Goal: Task Accomplishment & Management: Manage account settings

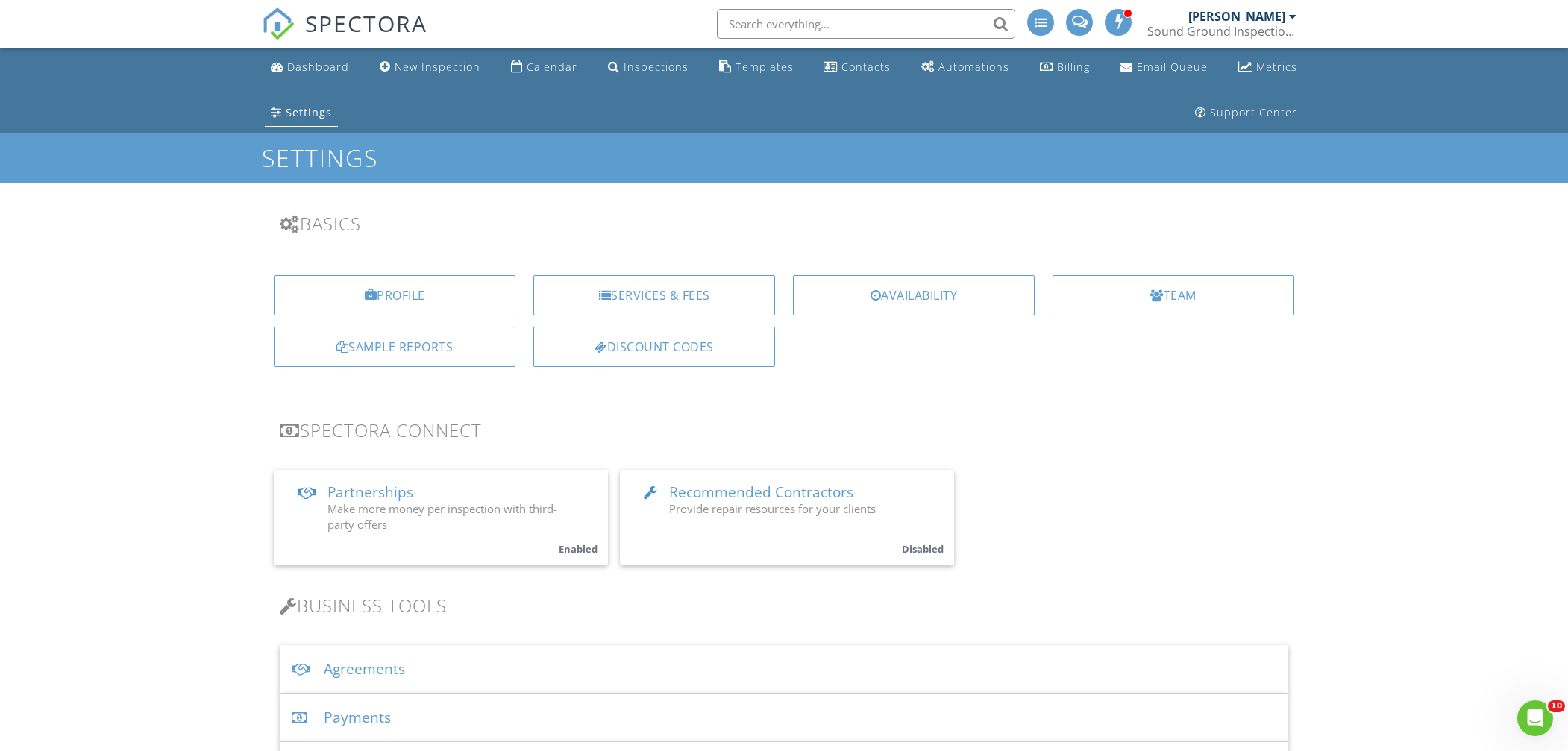
click at [1061, 65] on div "Billing" at bounding box center [1072, 66] width 32 height 14
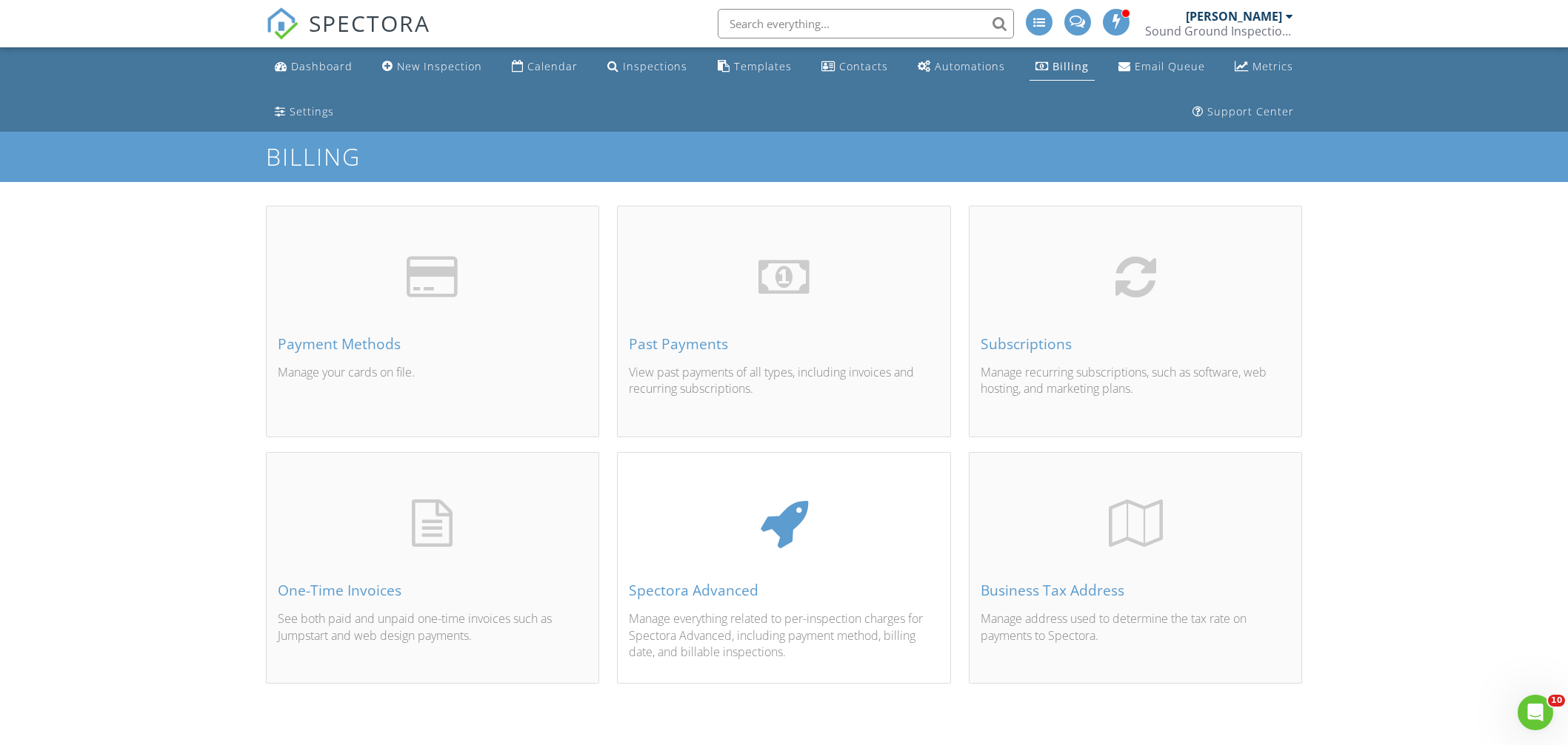
click at [738, 599] on div "Spectora Advanced" at bounding box center [783, 590] width 310 height 17
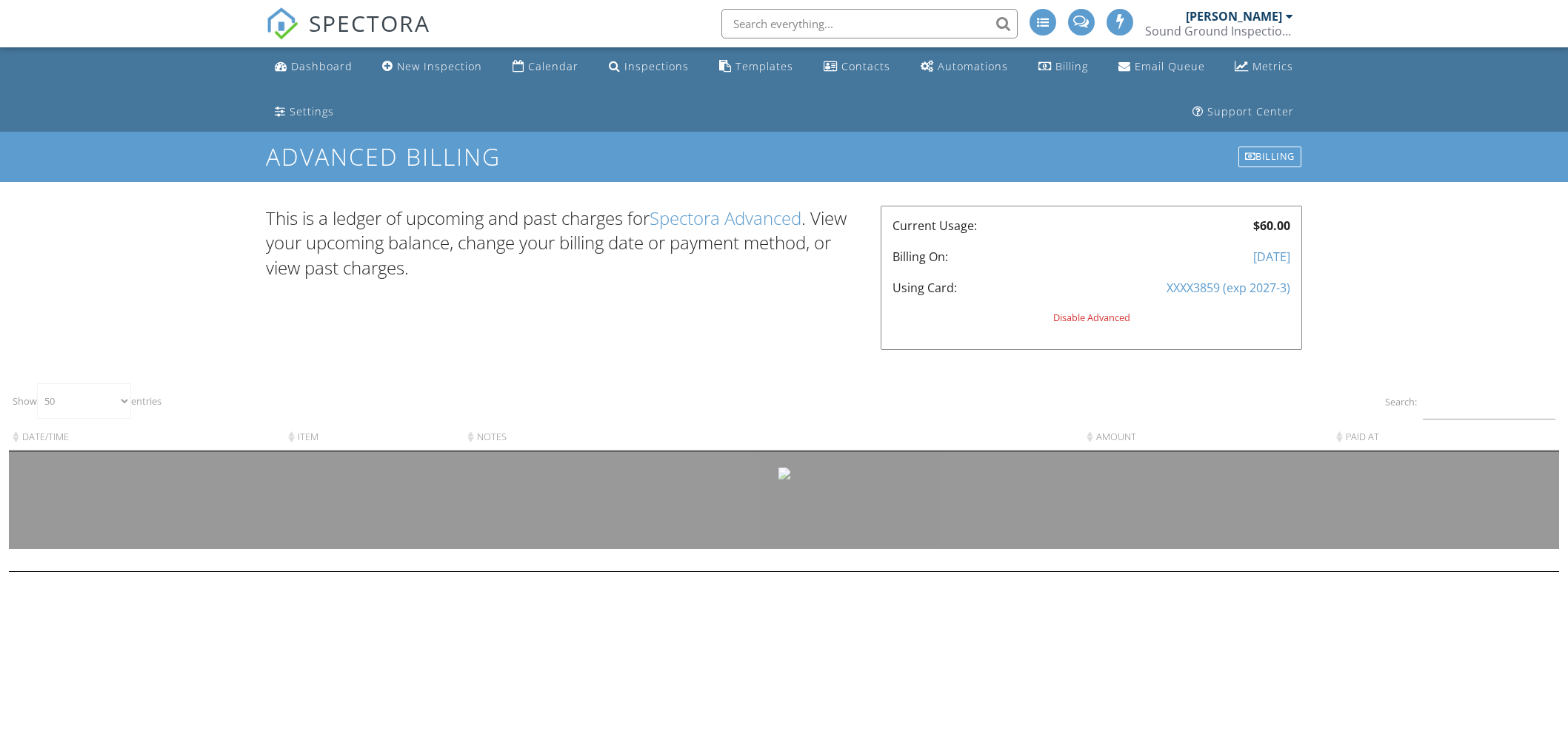
select select "50"
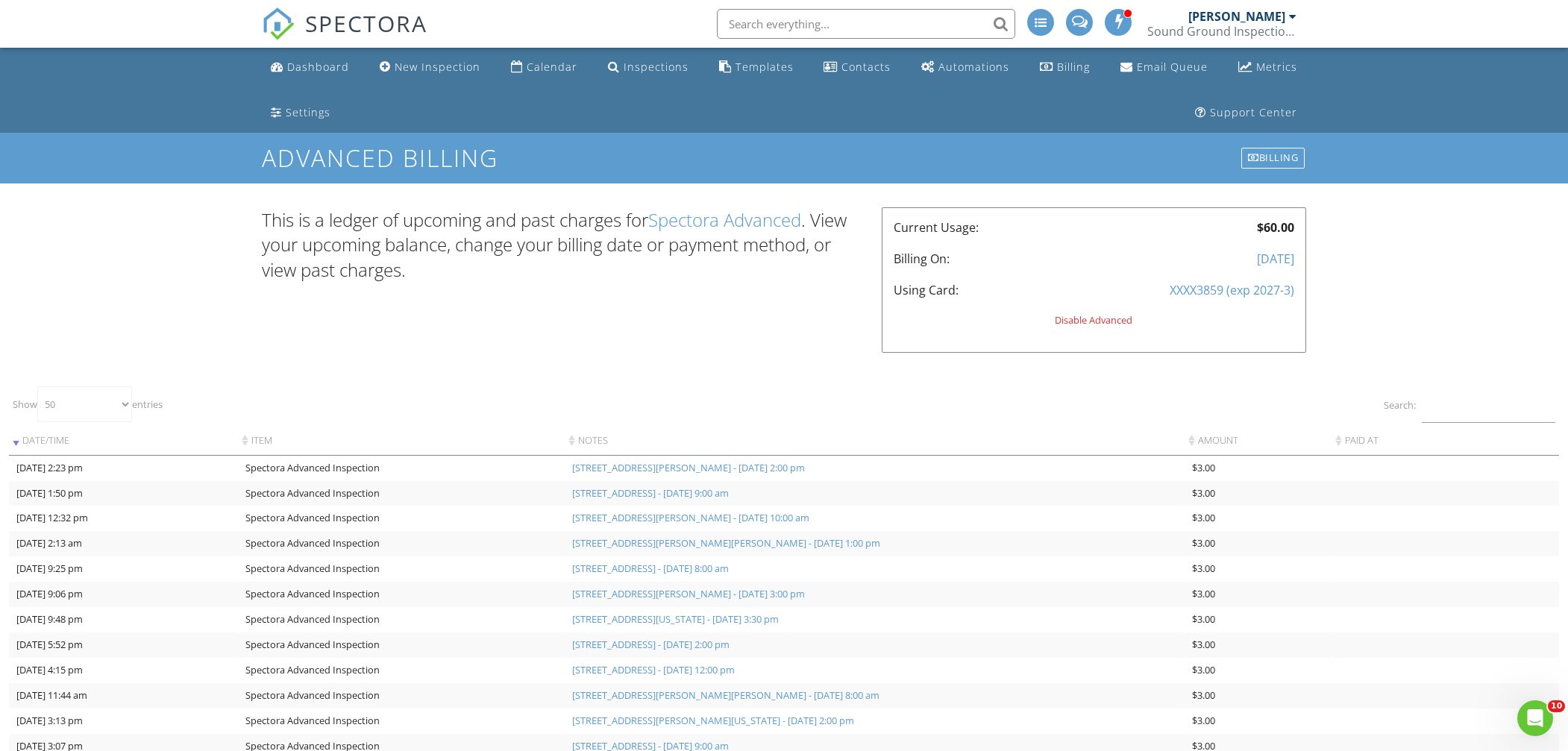
drag, startPoint x: 1303, startPoint y: 13, endPoint x: 1296, endPoint y: 18, distance: 8.6
click at [1303, 13] on li "[PERSON_NAME] Sound Ground Inspections Role: Inspector Change Role Dashboard Ne…" at bounding box center [1223, 24] width 165 height 48
click at [1294, 17] on div at bounding box center [1293, 16] width 7 height 12
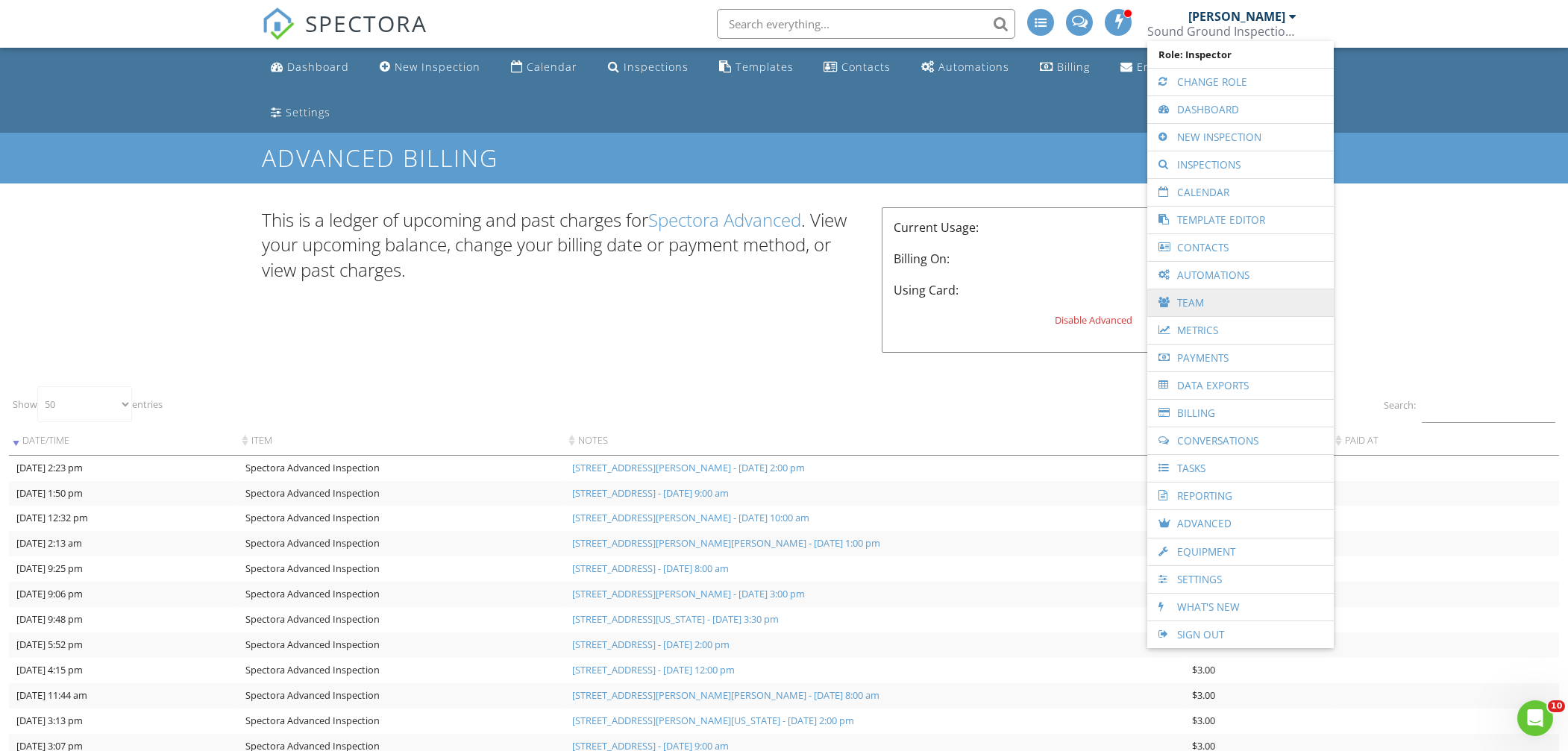
click at [1252, 310] on link "Team" at bounding box center [1240, 302] width 171 height 27
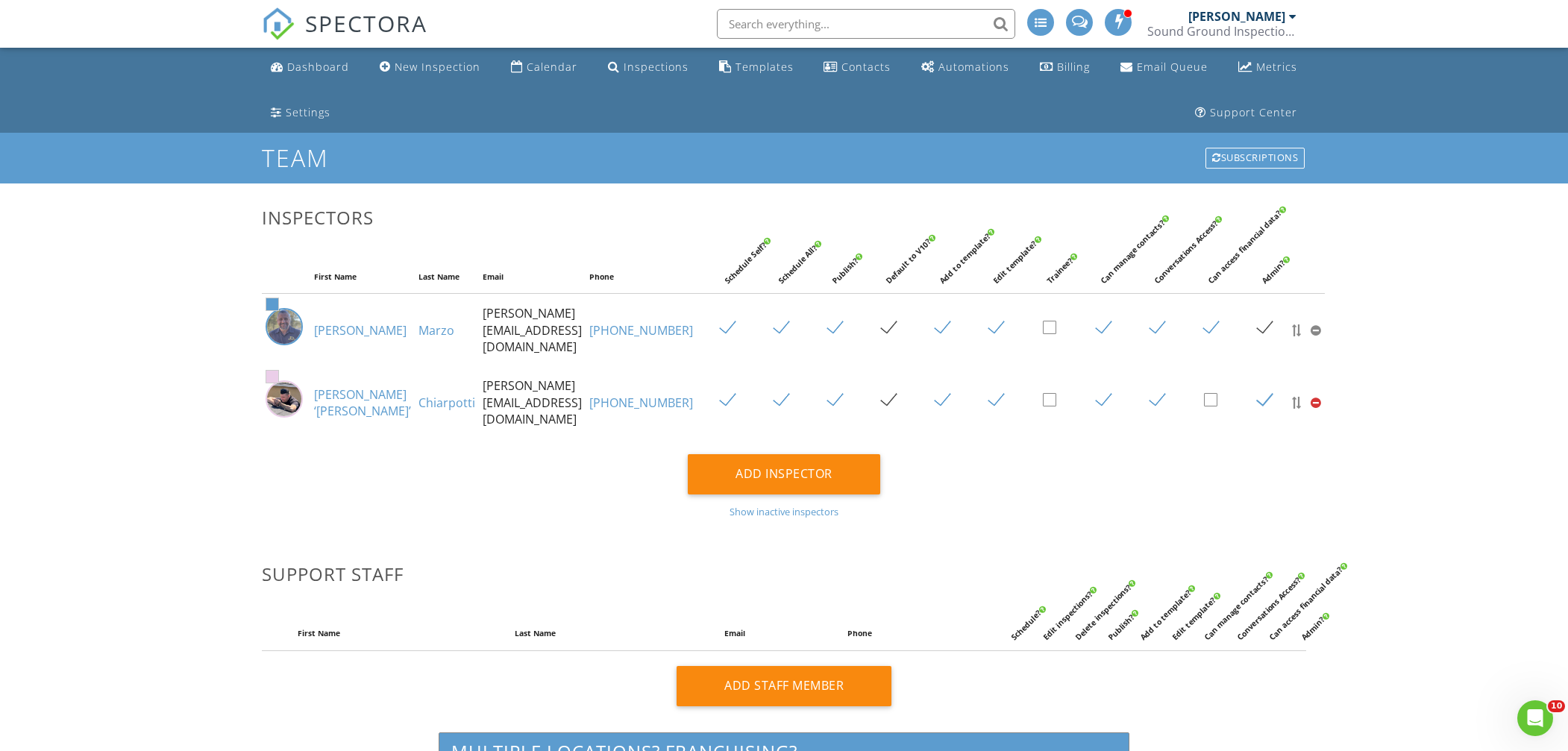
click at [1229, 29] on div "Sound Ground Inspections" at bounding box center [1221, 32] width 149 height 15
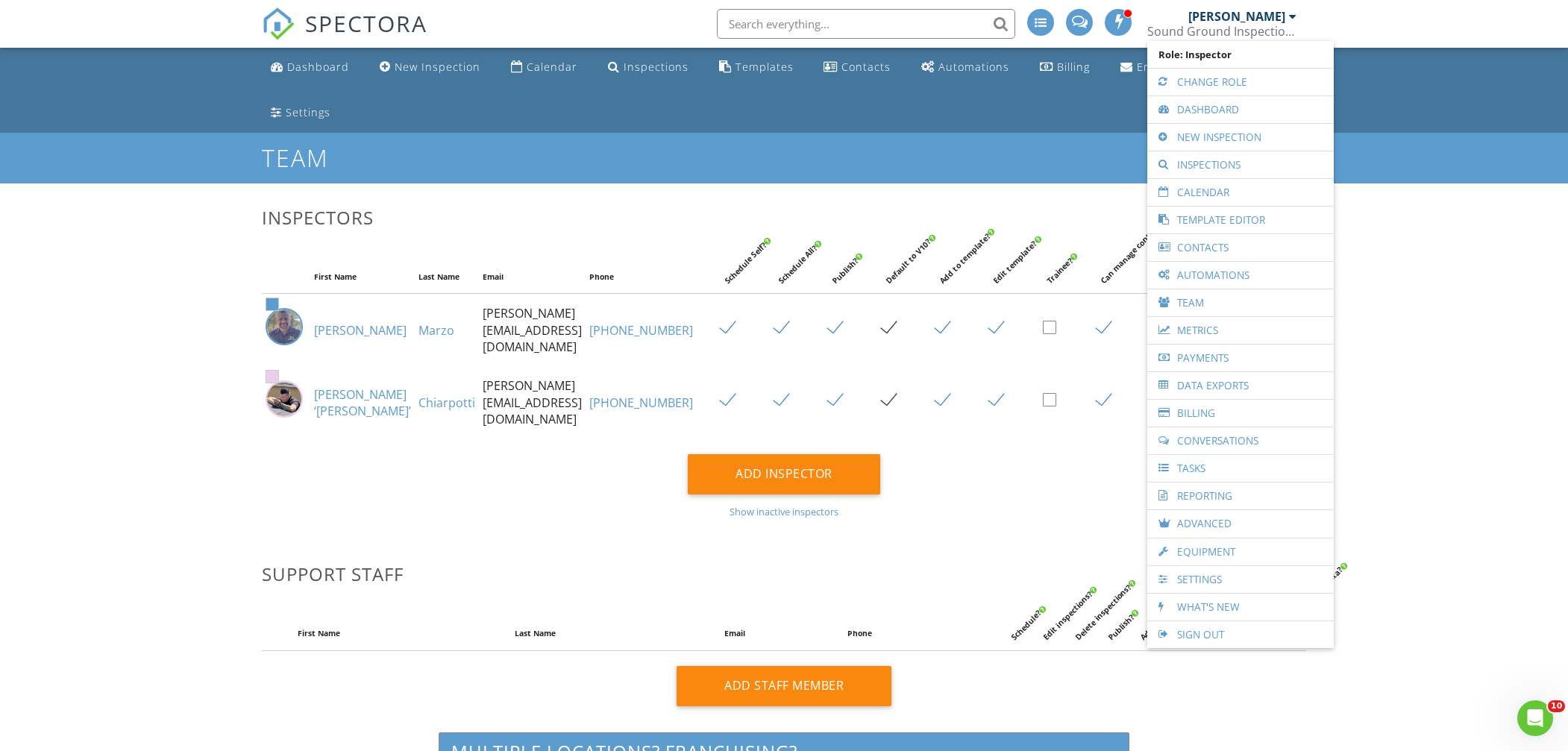
click at [1239, 516] on link "Advanced" at bounding box center [1240, 525] width 171 height 28
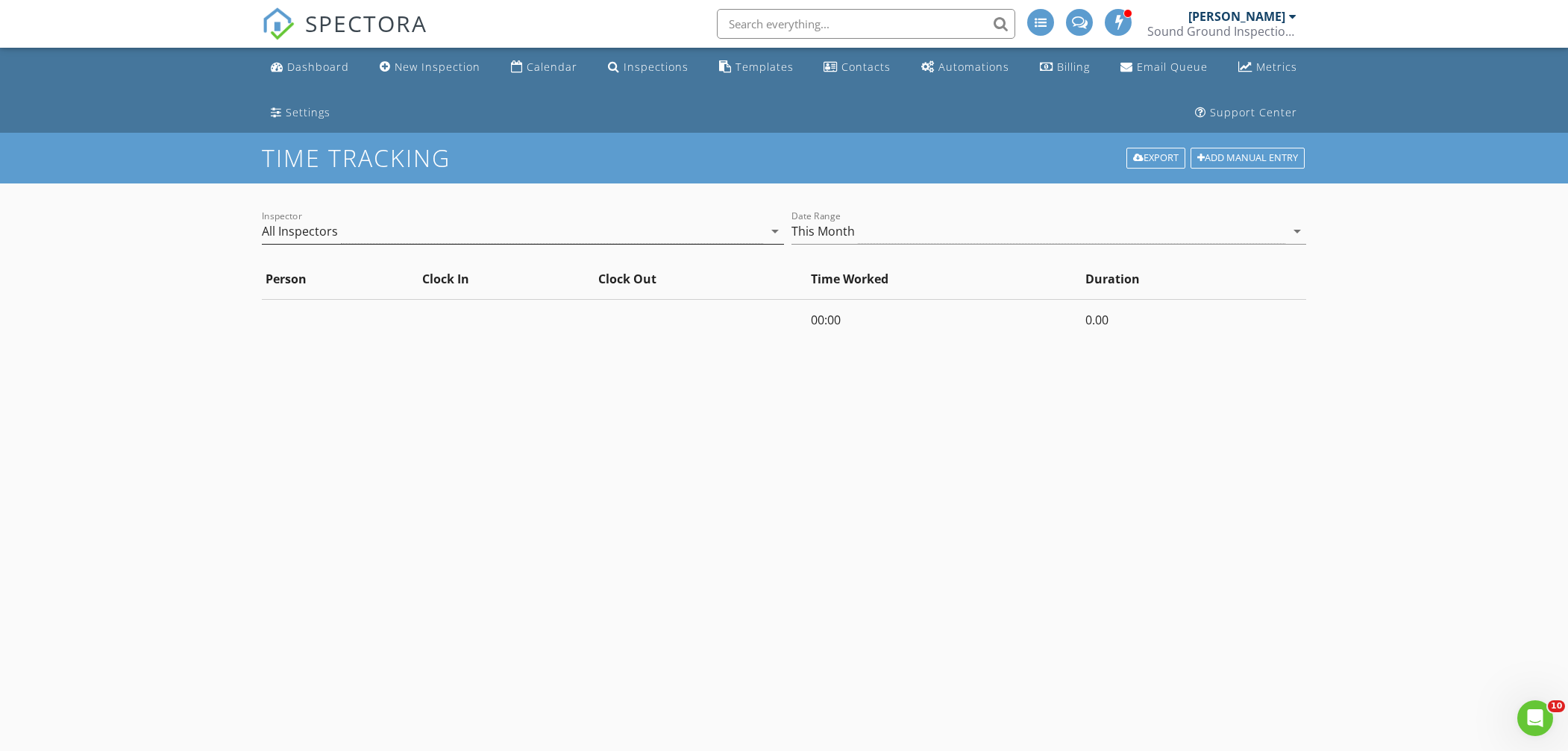
click at [778, 233] on icon "arrow_drop_down" at bounding box center [775, 231] width 18 height 18
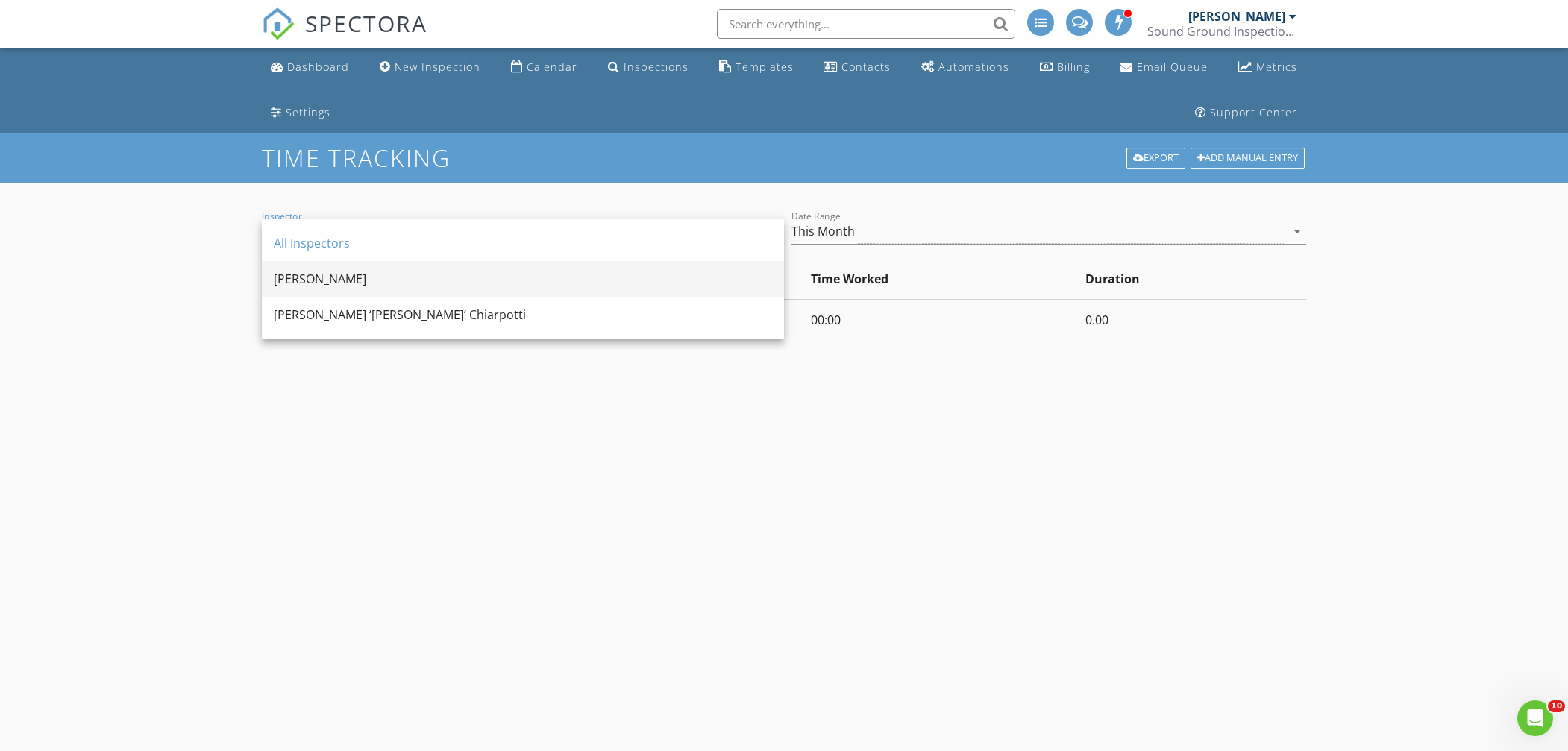
click at [562, 273] on div "[PERSON_NAME]" at bounding box center [523, 278] width 499 height 18
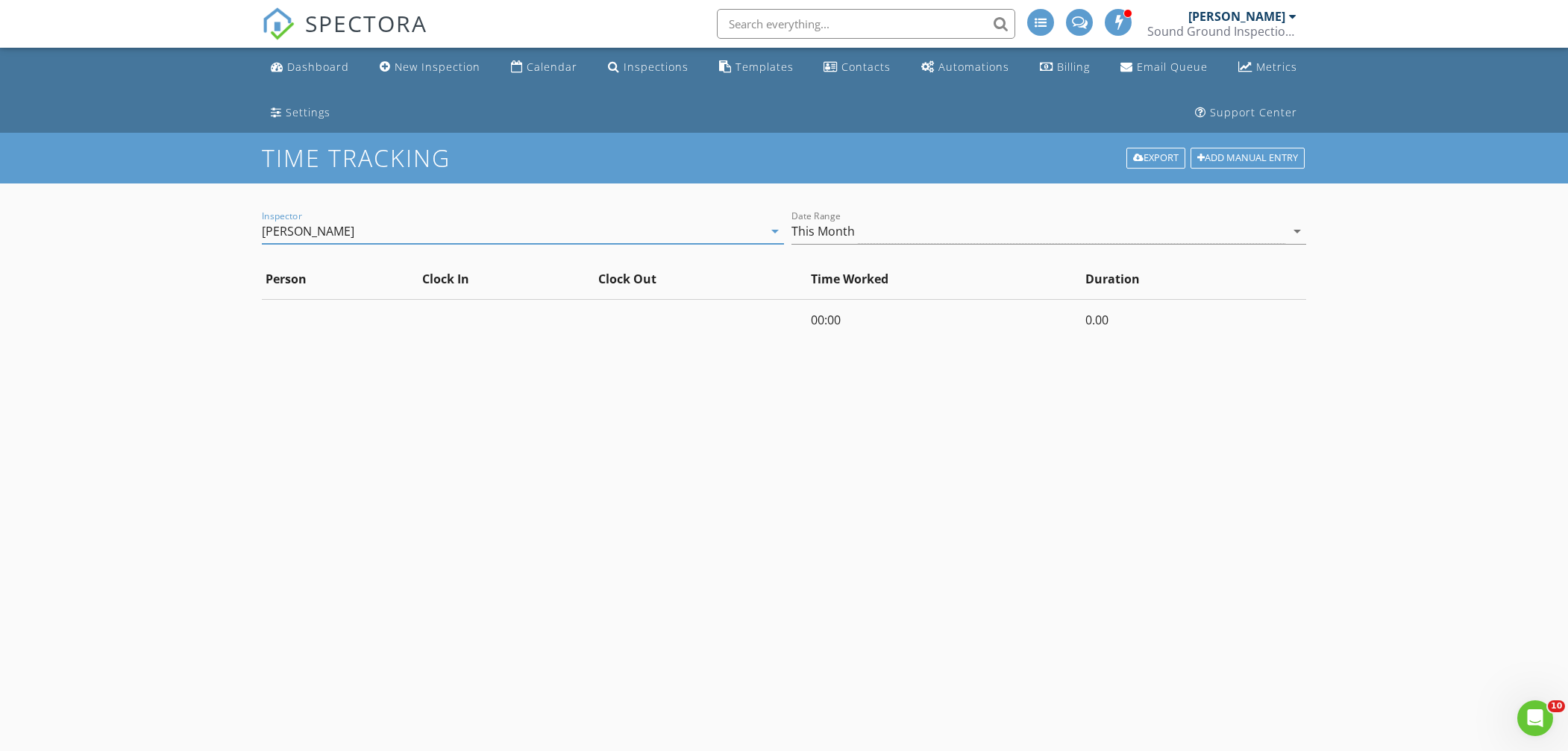
click at [706, 354] on div "Inspector [PERSON_NAME] arrow_drop_down Date Range This Month arrow_drop_down P…" at bounding box center [784, 534] width 1044 height 702
click at [1296, 230] on icon "arrow_drop_down" at bounding box center [1296, 231] width 18 height 18
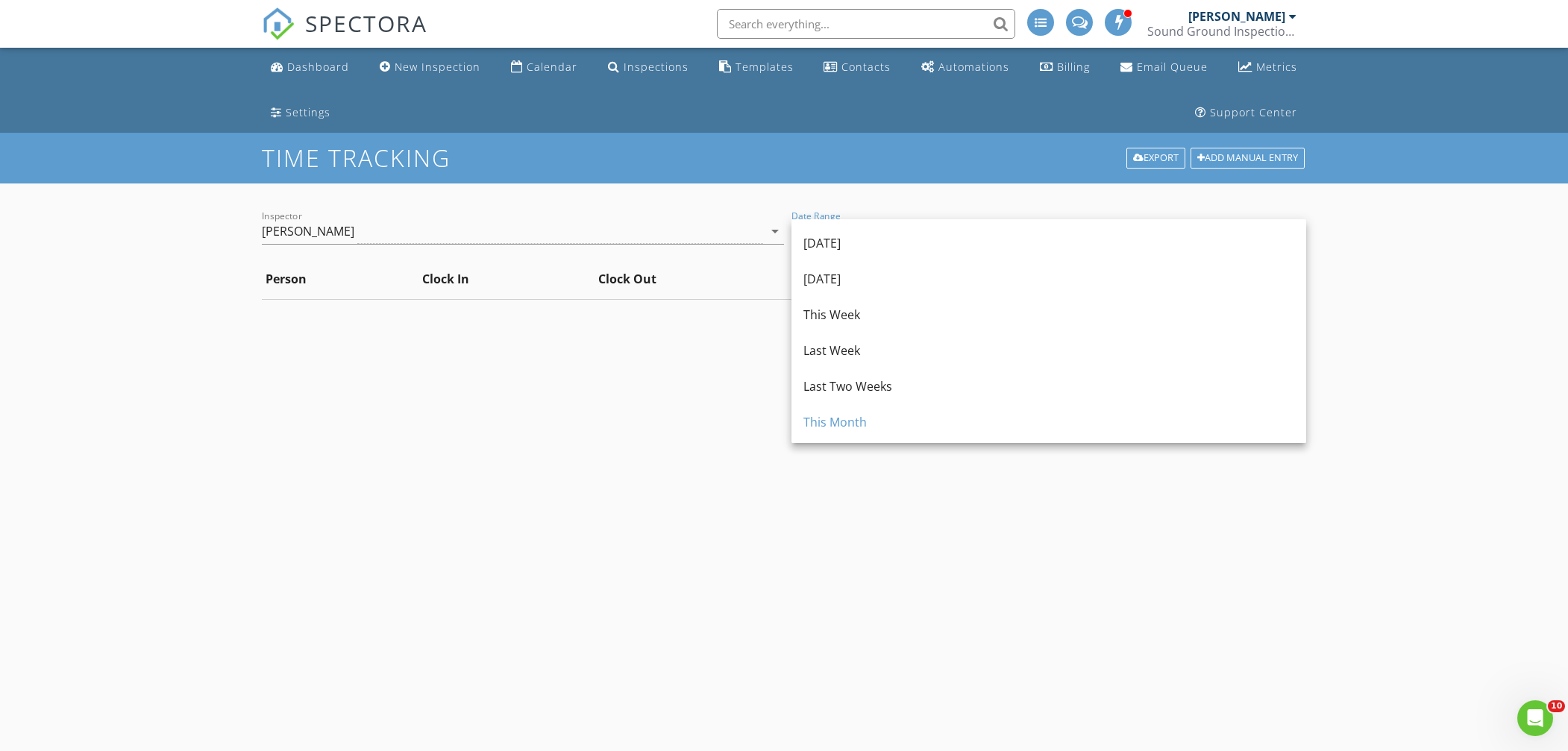
click at [609, 422] on div "Inspector Justin Marzo arrow_drop_down Date Range This Month arrow_drop_down Pe…" at bounding box center [784, 534] width 1044 height 702
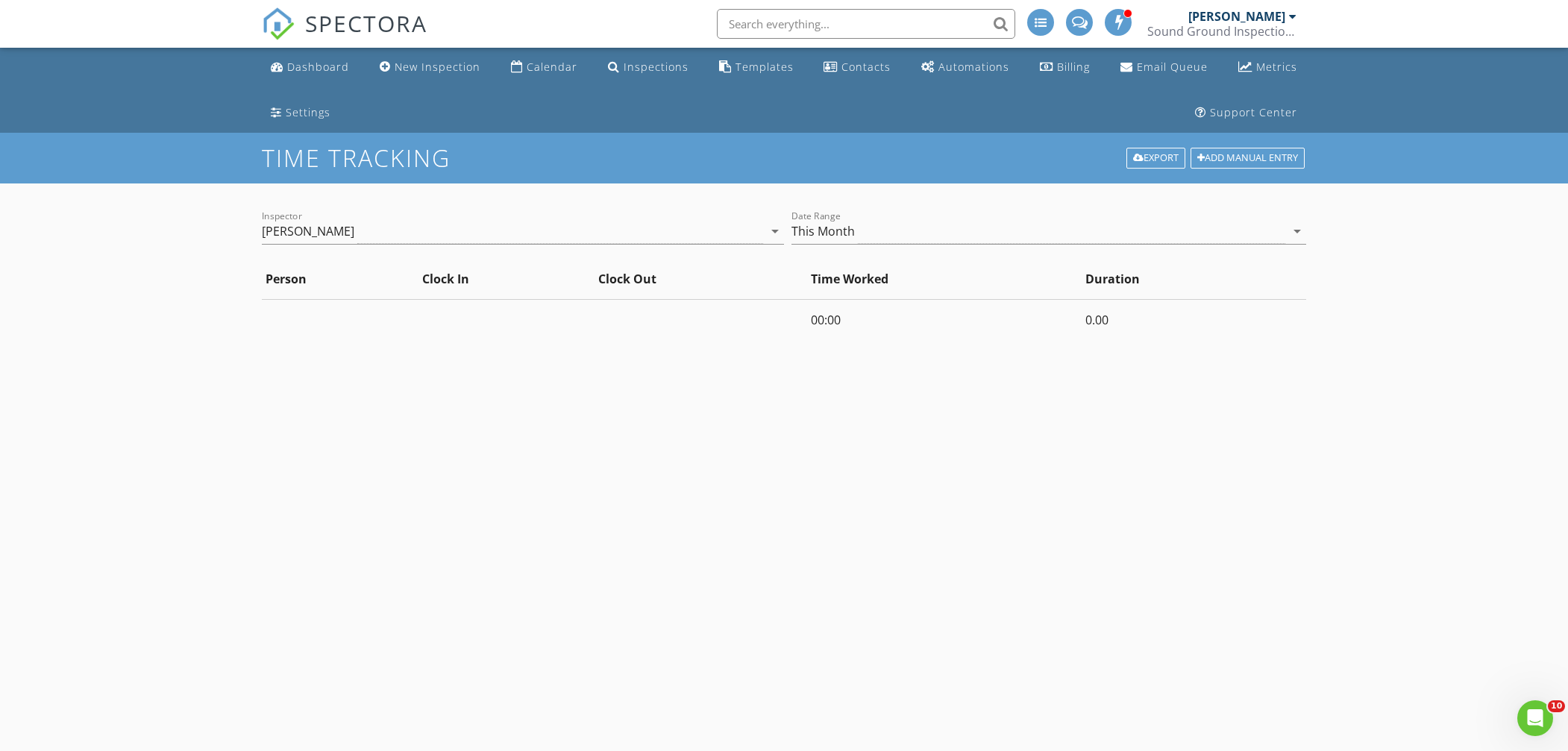
click at [375, 237] on div "[PERSON_NAME]" at bounding box center [512, 232] width 501 height 25
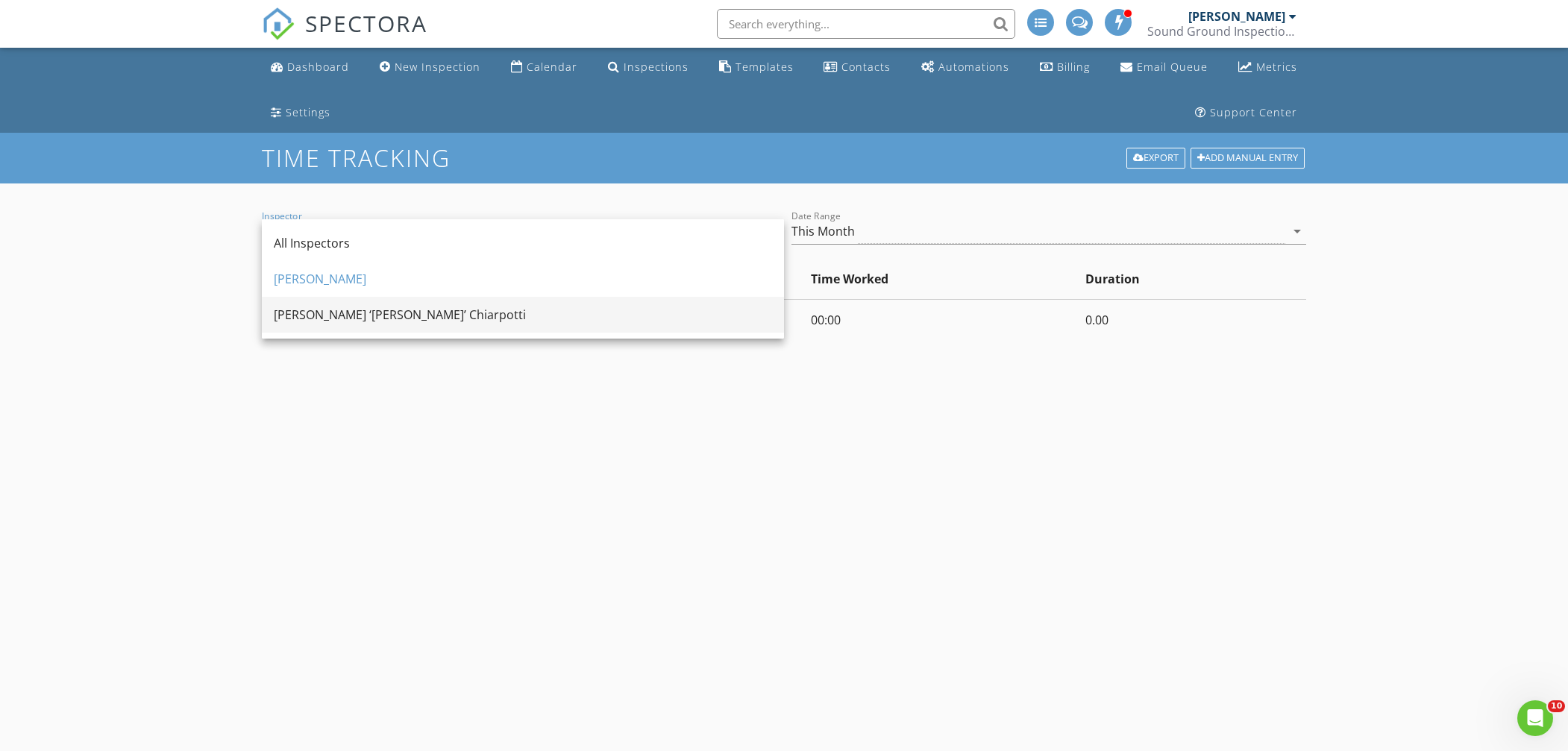
click at [323, 316] on div "[PERSON_NAME] ‘[PERSON_NAME]’ Chiarpotti" at bounding box center [523, 314] width 499 height 18
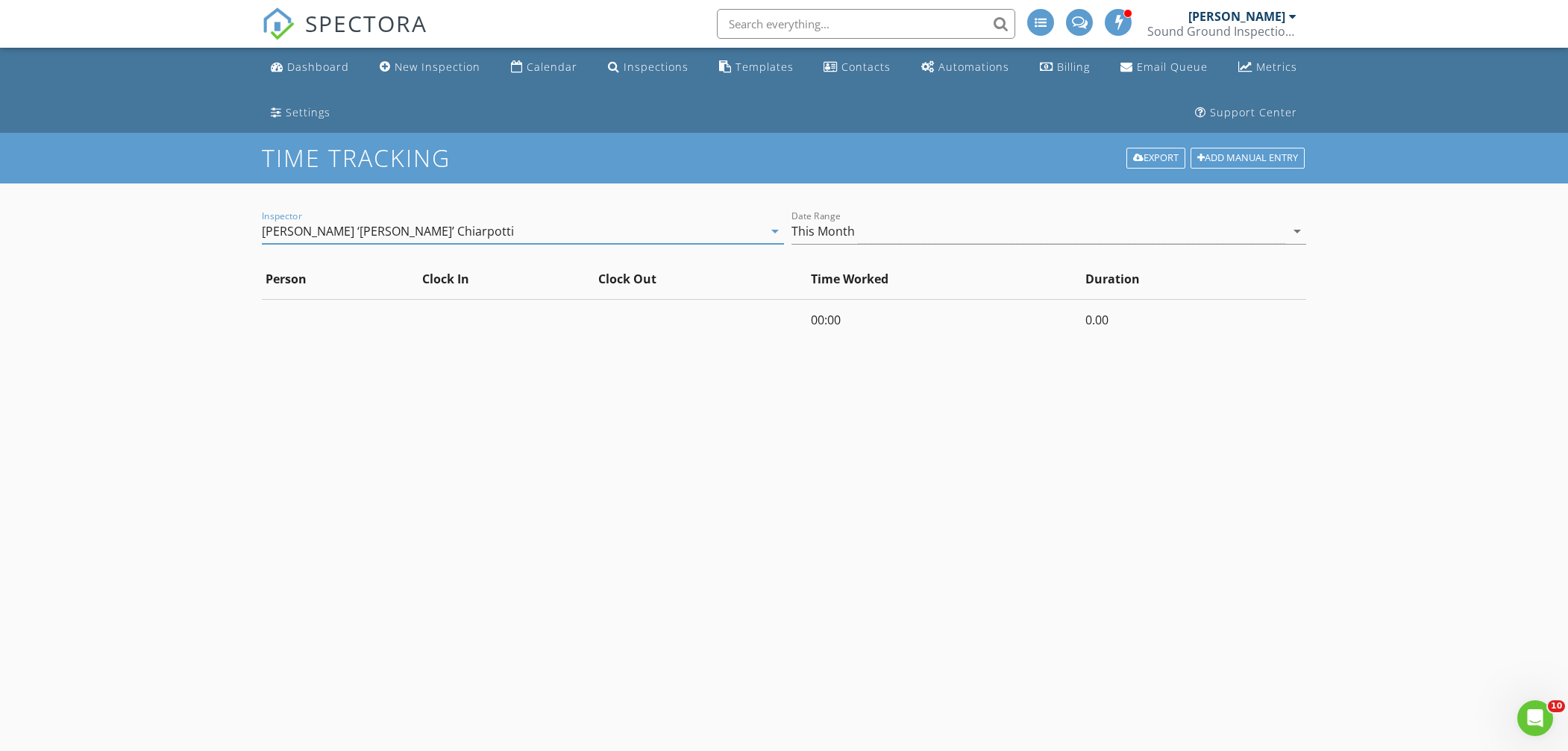
click at [375, 370] on div "Inspector John ‘Jay’ Chiarpotti arrow_drop_down Date Range This Month arrow_dro…" at bounding box center [784, 534] width 1044 height 702
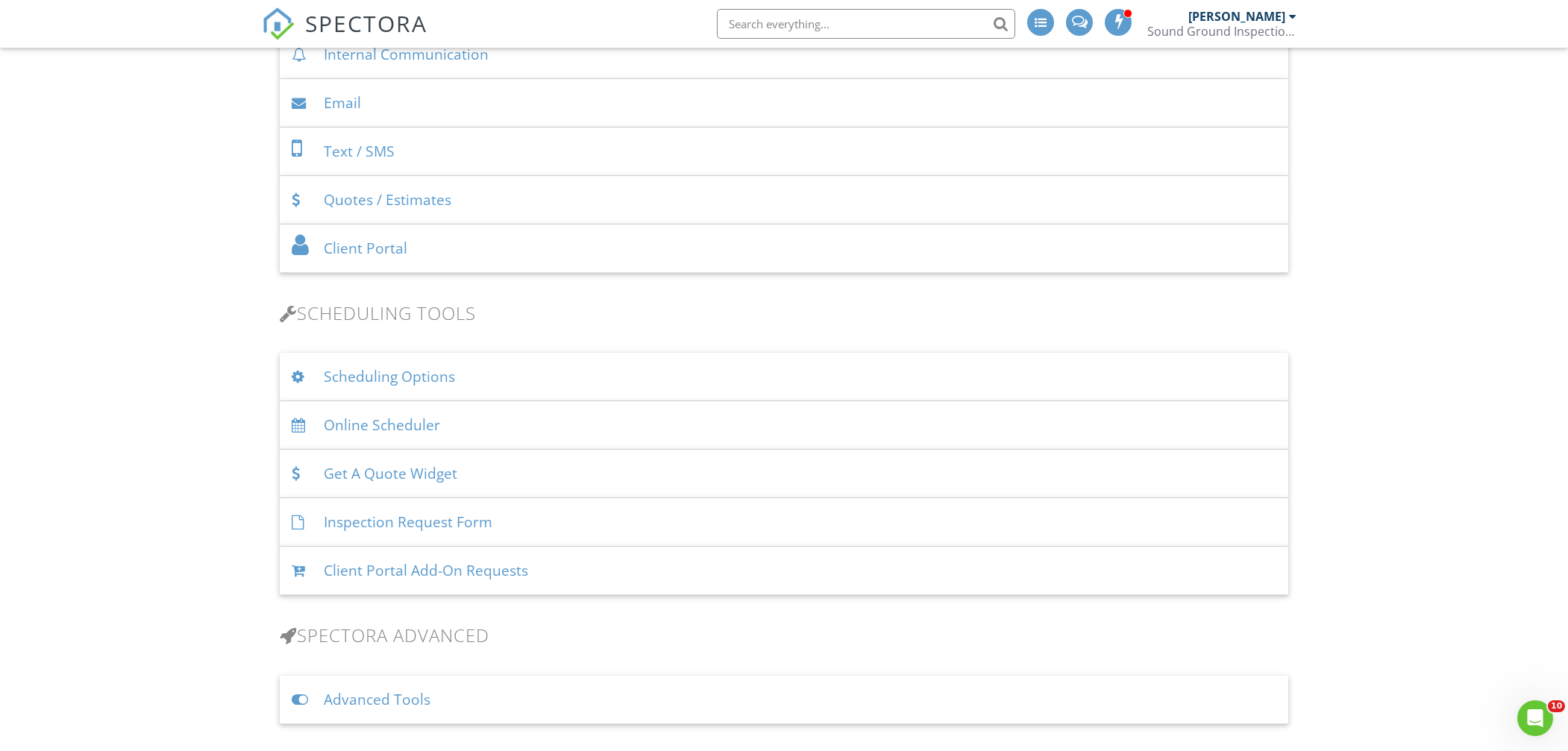
scroll to position [555, 0]
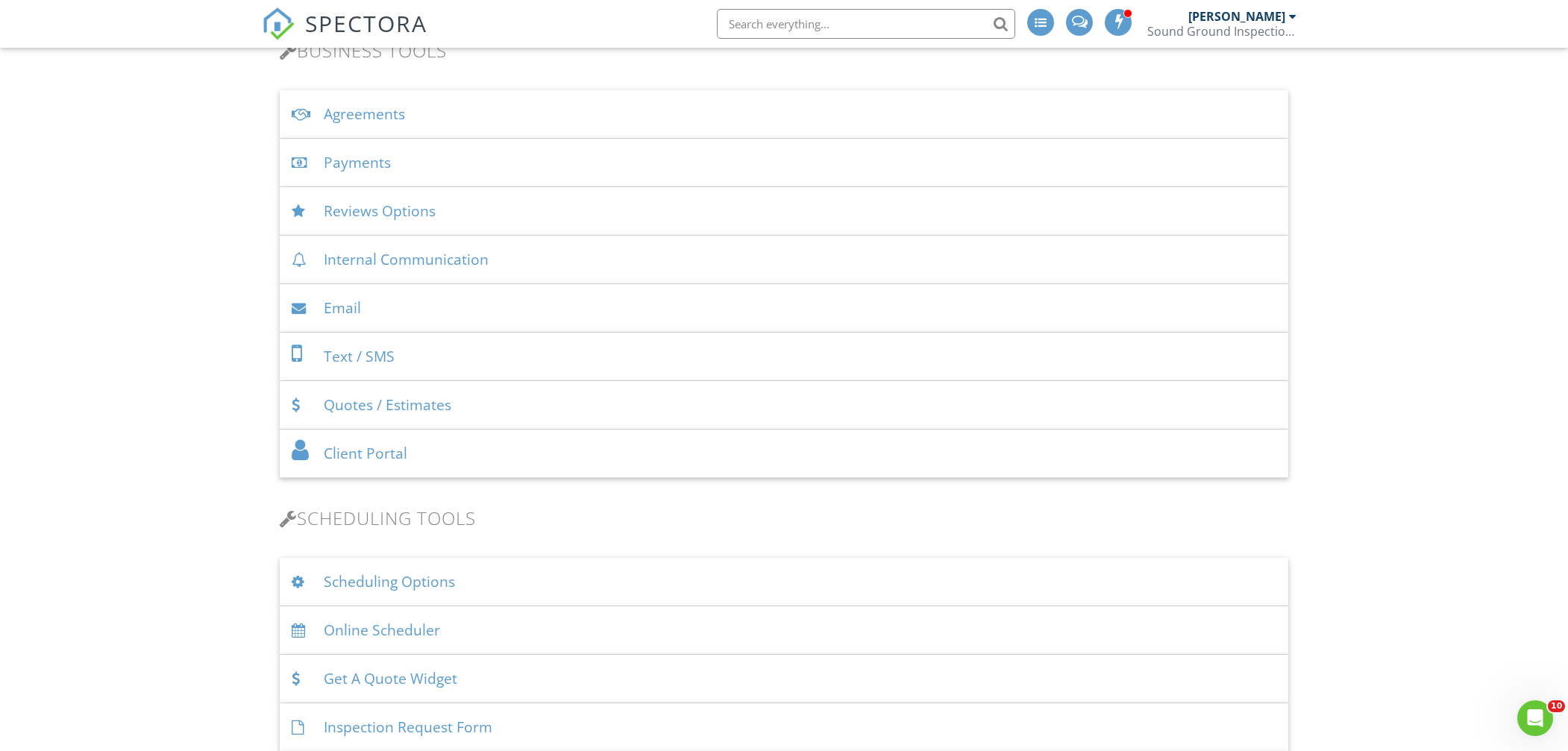
click at [407, 166] on div "Payments" at bounding box center [784, 163] width 1008 height 48
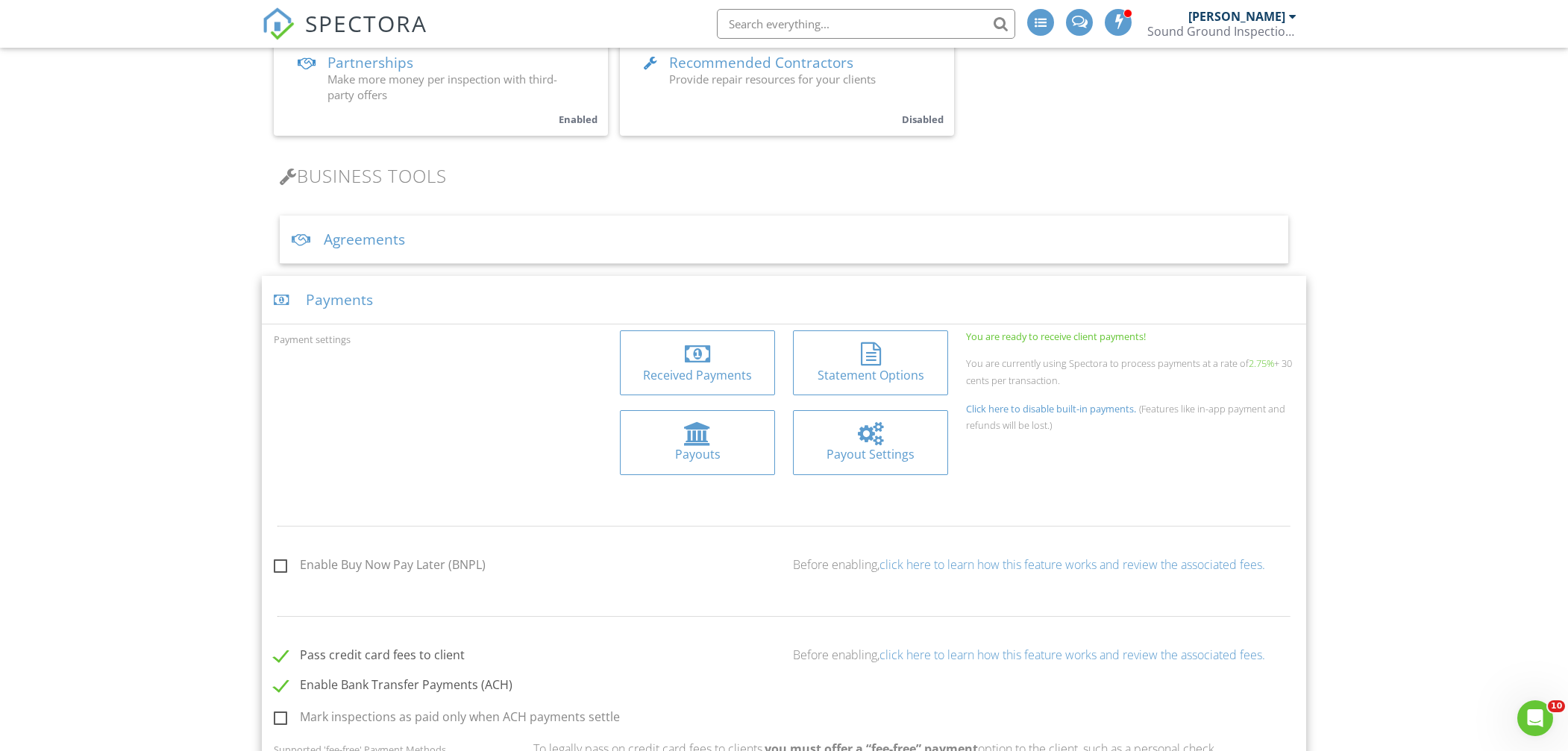
scroll to position [459, 0]
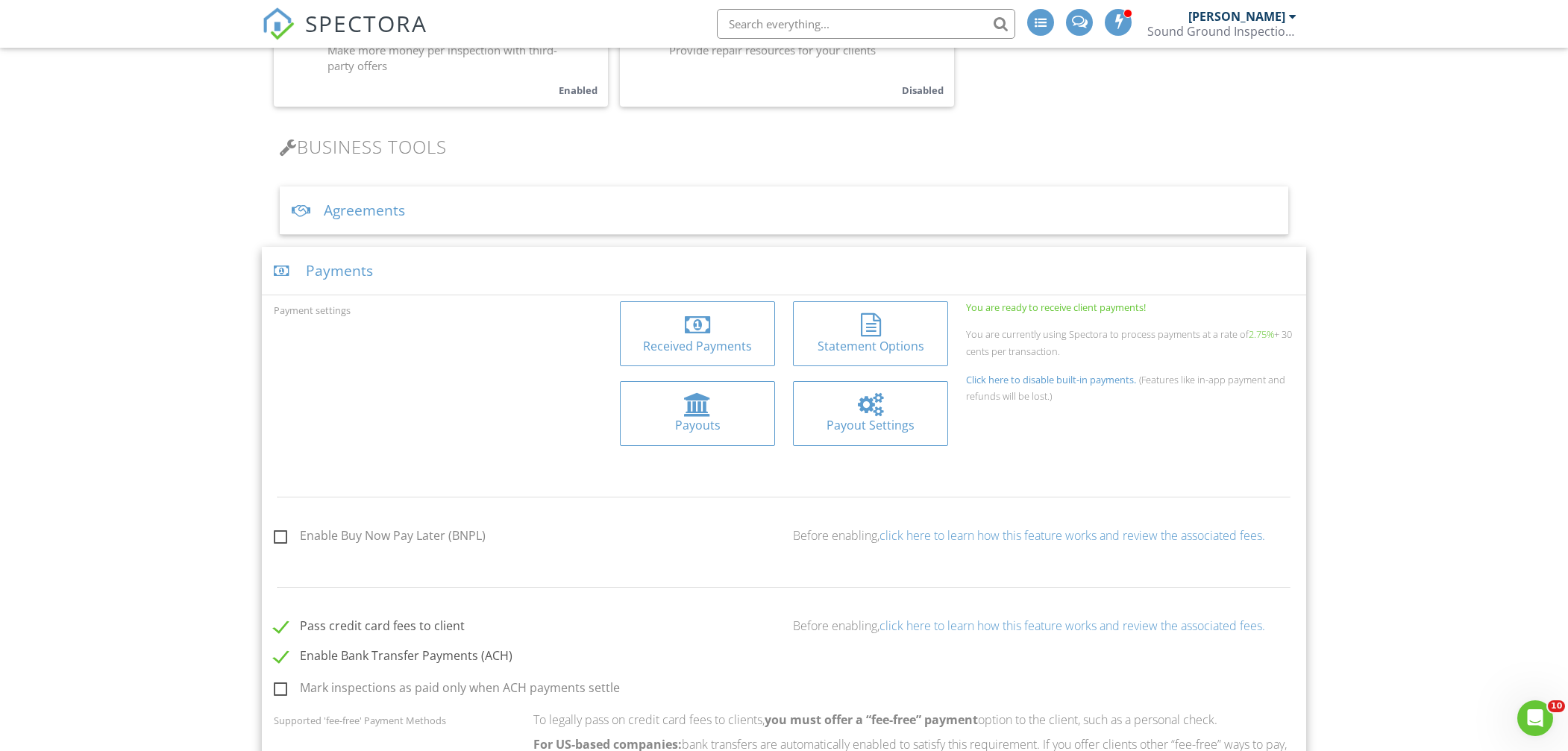
click at [1011, 533] on link "click here to learn how this feature works and review the associated fees." at bounding box center [1072, 536] width 386 height 17
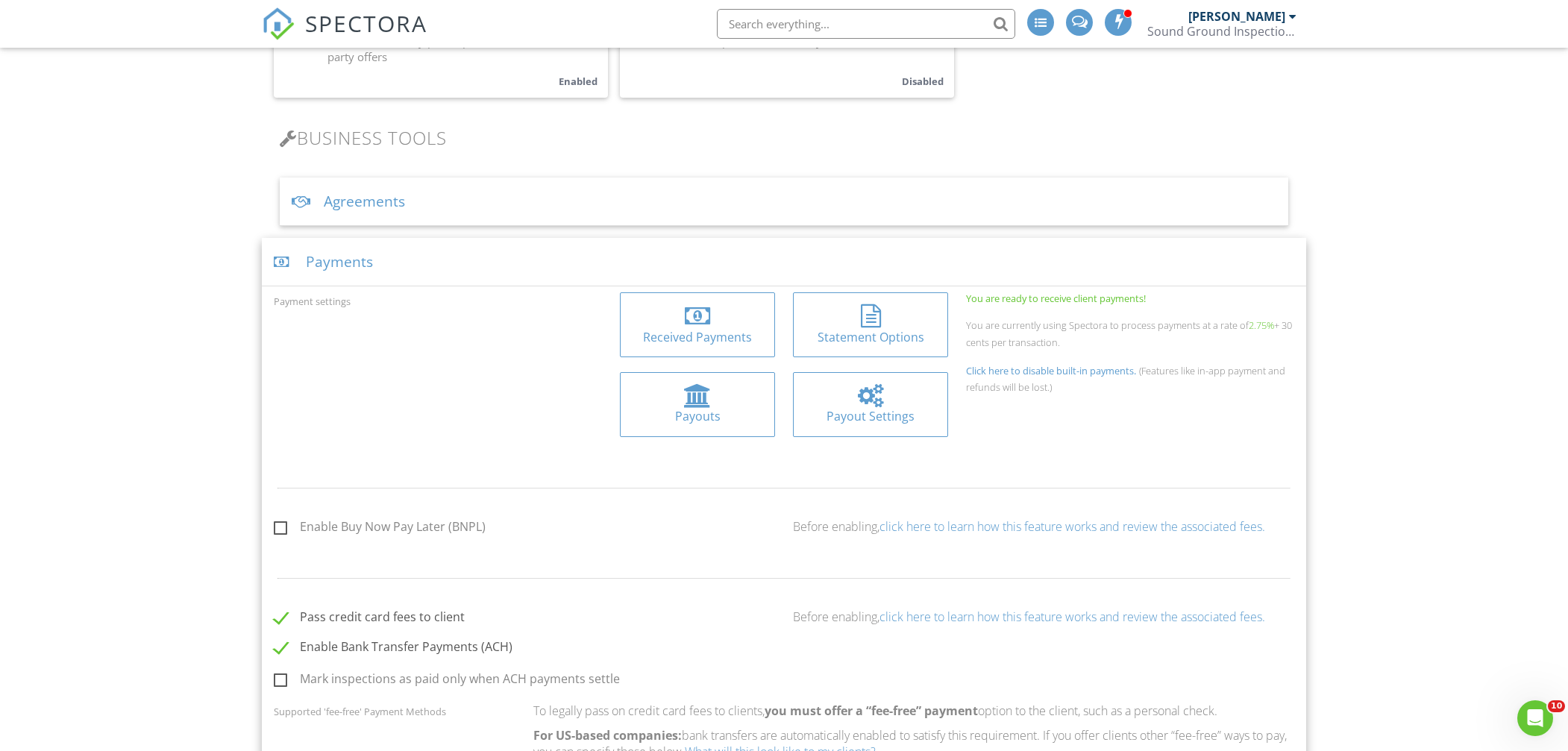
scroll to position [506, 0]
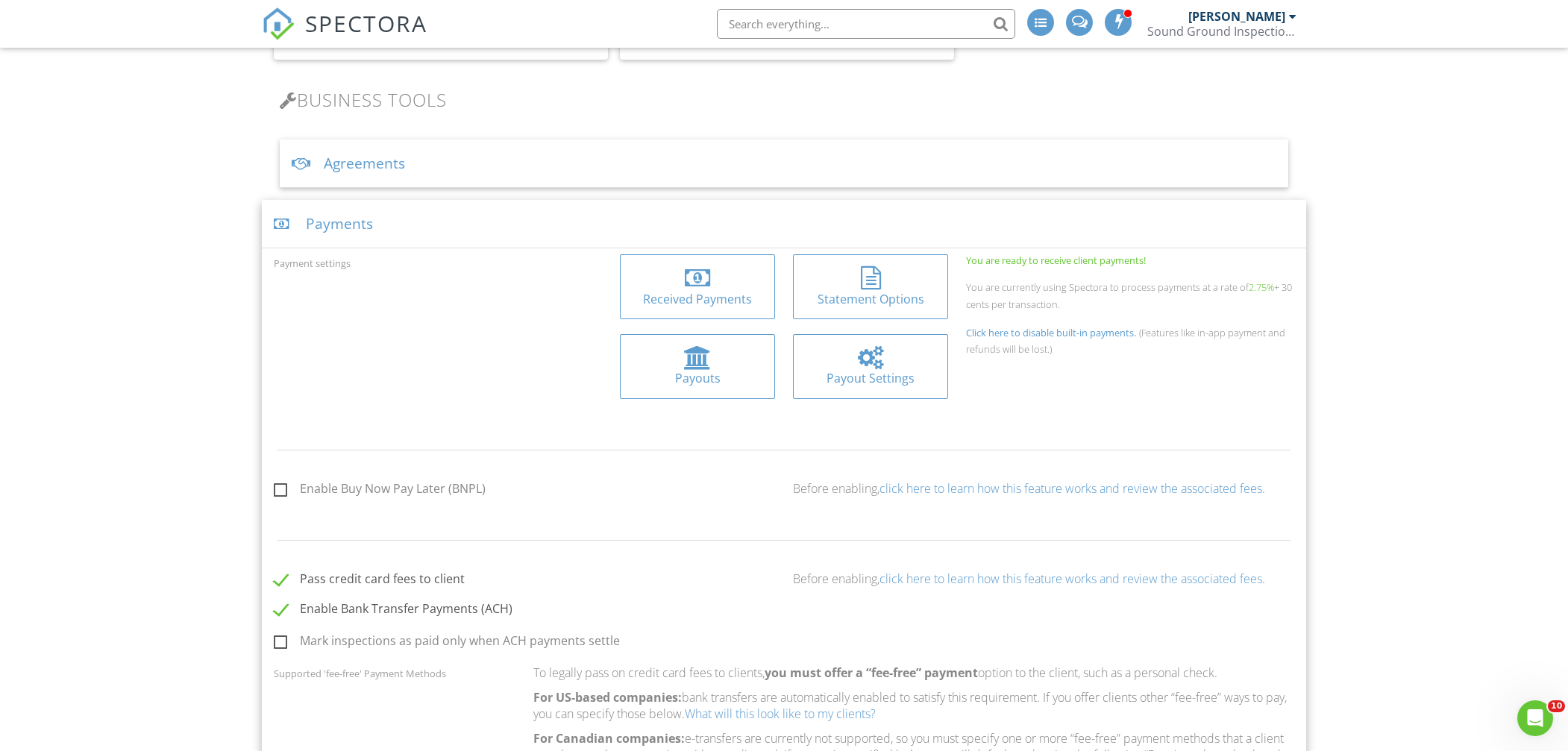
click at [277, 489] on label "Enable Buy Now Pay Later (BNPL)" at bounding box center [379, 491] width 212 height 19
click at [277, 489] on input "Enable Buy Now Pay Later (BNPL)" at bounding box center [278, 491] width 9 height 9
checkbox input "true"
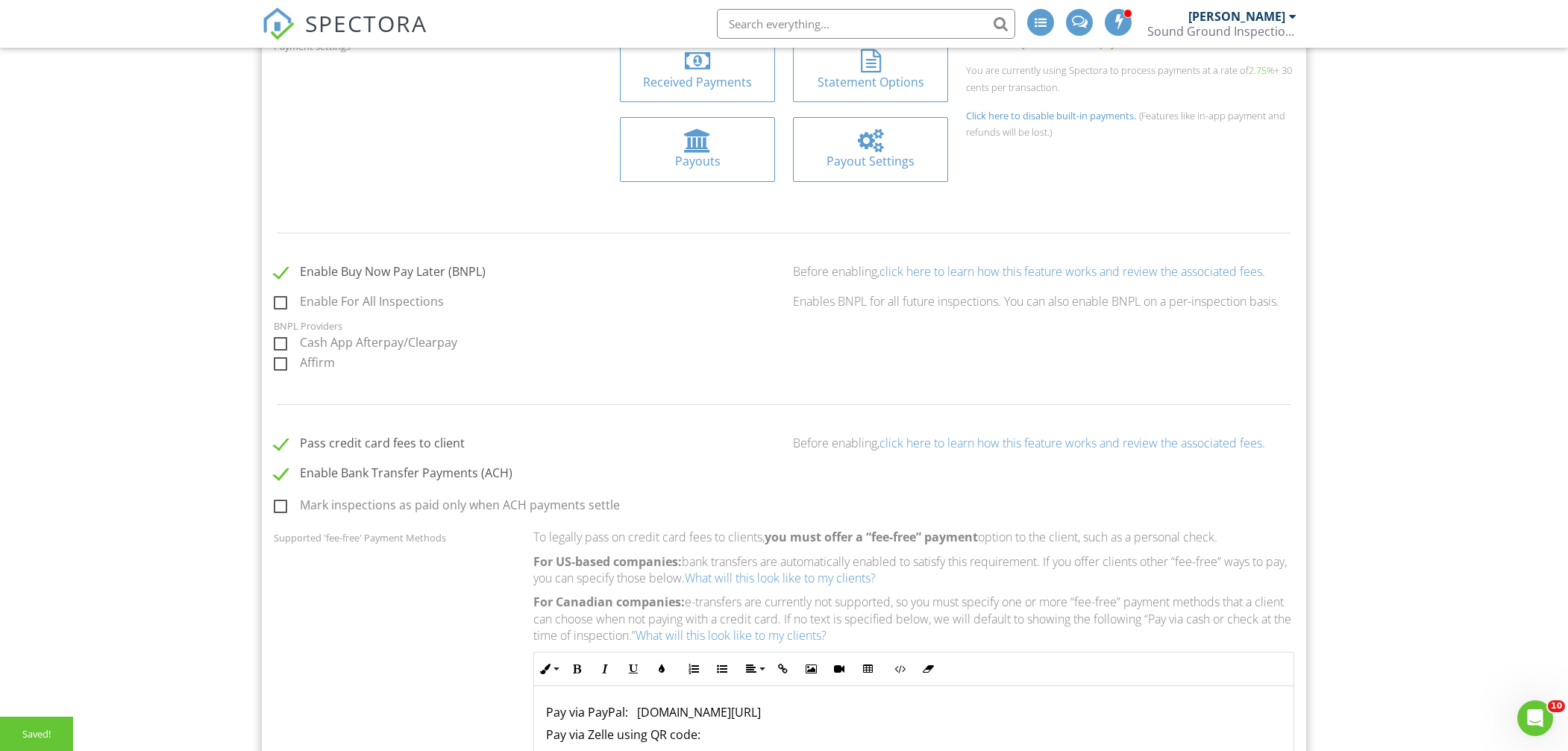
scroll to position [727, 0]
click at [282, 359] on label "Affirm" at bounding box center [304, 362] width 61 height 19
click at [282, 359] on input "Affirm" at bounding box center [278, 362] width 9 height 9
checkbox input "true"
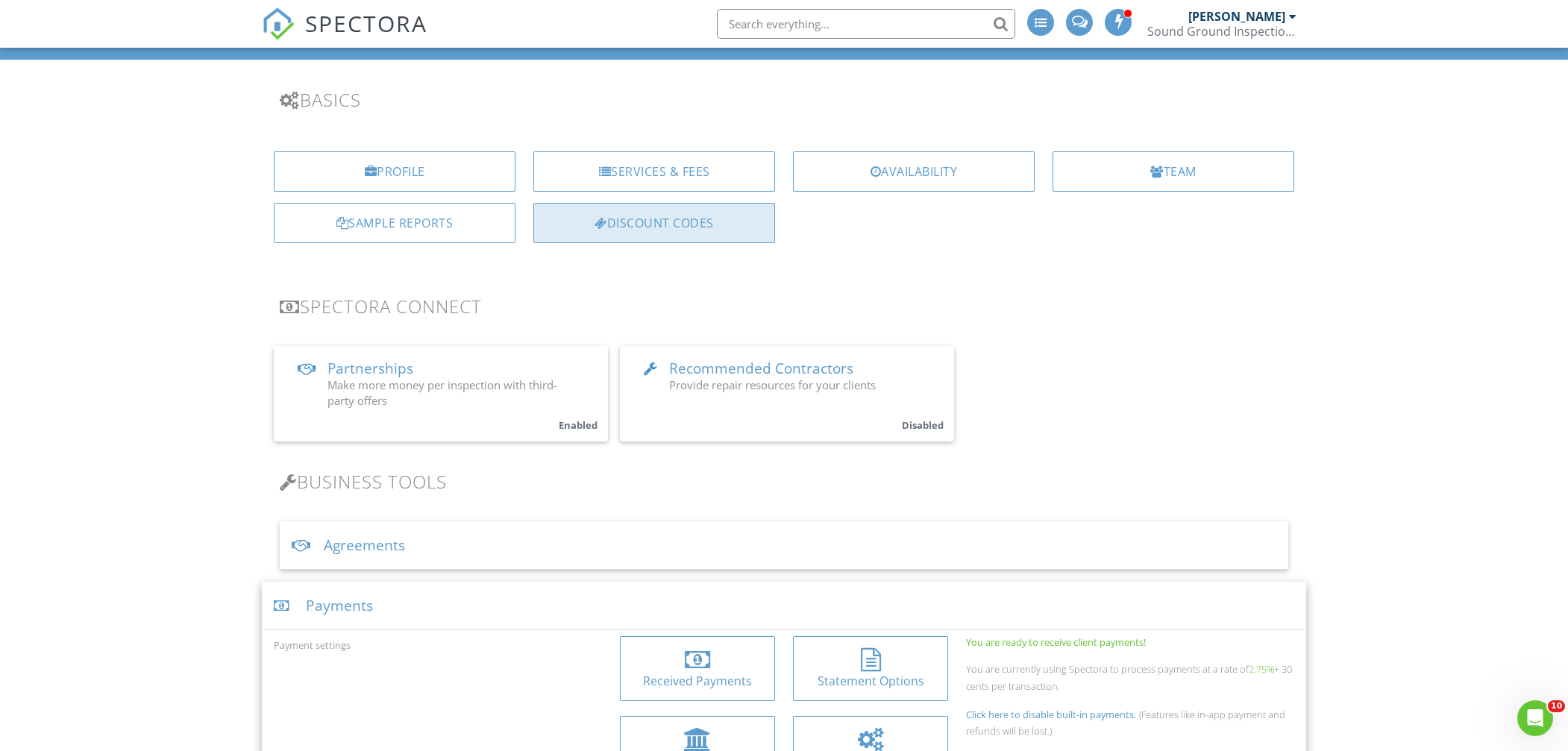
scroll to position [0, 0]
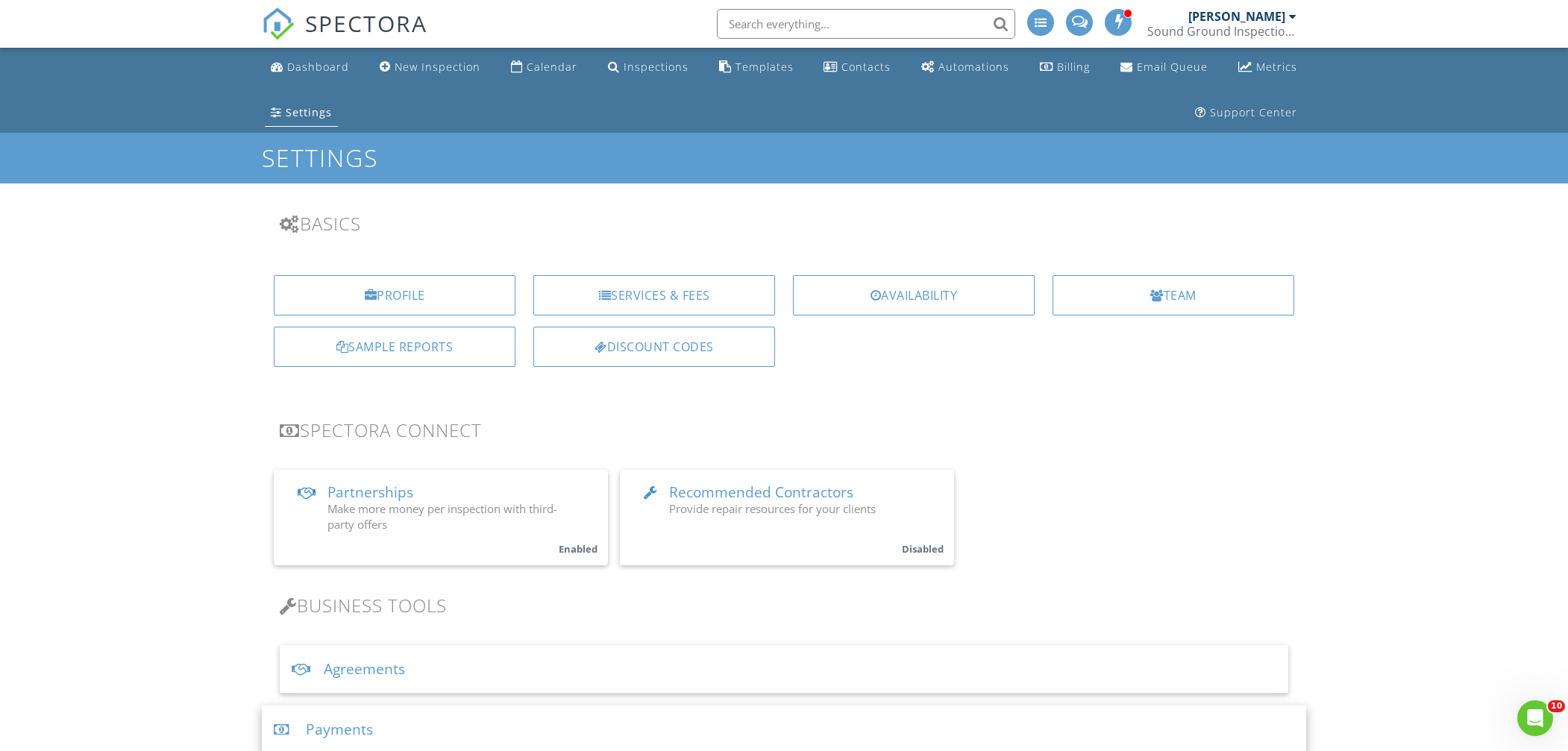
click at [768, 498] on span "Recommended Contractors" at bounding box center [761, 492] width 184 height 19
